Goal: Transaction & Acquisition: Download file/media

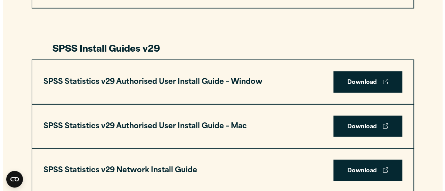
scroll to position [662, 0]
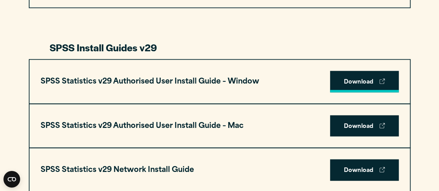
click at [348, 83] on link "Download" at bounding box center [364, 82] width 69 height 22
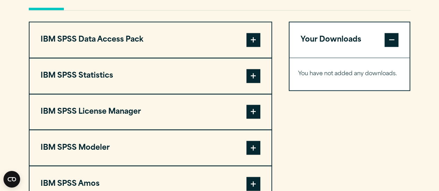
scroll to position [542, 0]
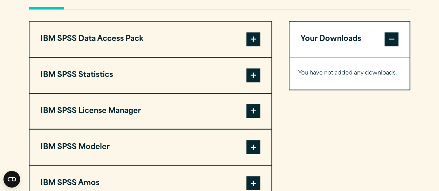
click at [250, 75] on span at bounding box center [254, 75] width 14 height 14
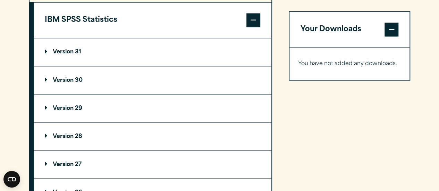
scroll to position [598, 0]
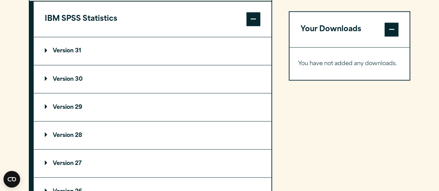
click at [138, 105] on summary "Version 29" at bounding box center [153, 107] width 238 height 28
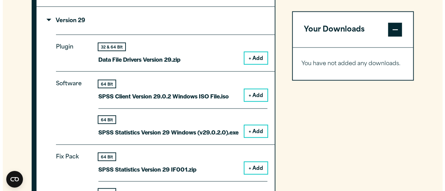
scroll to position [684, 0]
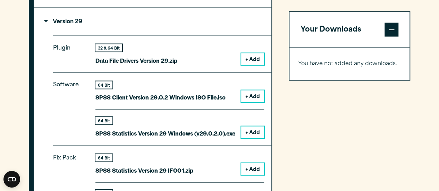
click at [247, 133] on button "+ Add" at bounding box center [252, 133] width 23 height 12
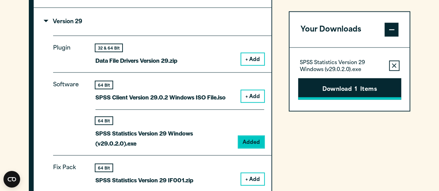
click at [322, 87] on button "Download 1 Items" at bounding box center [349, 89] width 103 height 22
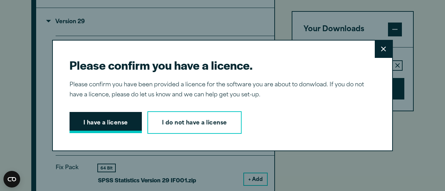
click at [114, 117] on button "I have a license" at bounding box center [105, 123] width 72 height 22
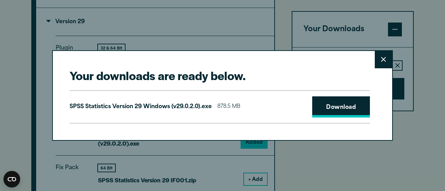
click at [314, 107] on link "Download" at bounding box center [341, 108] width 58 height 22
click at [329, 107] on link "Download" at bounding box center [341, 108] width 58 height 22
